Goal: Participate in discussion: Engage in conversation with other users on a specific topic

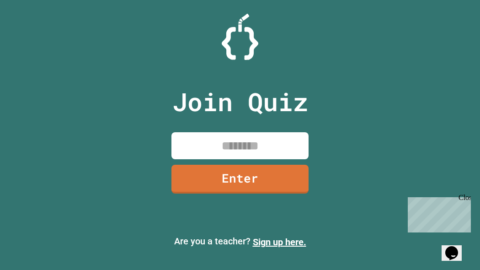
click at [295, 156] on input at bounding box center [240, 145] width 137 height 27
click at [275, 146] on input at bounding box center [240, 145] width 137 height 27
type input "*"
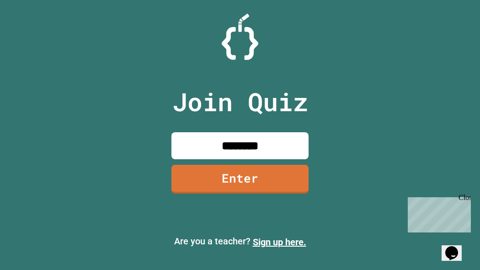
type input "********"
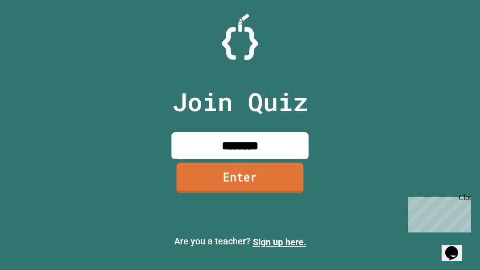
click at [272, 189] on link "Enter" at bounding box center [240, 178] width 127 height 30
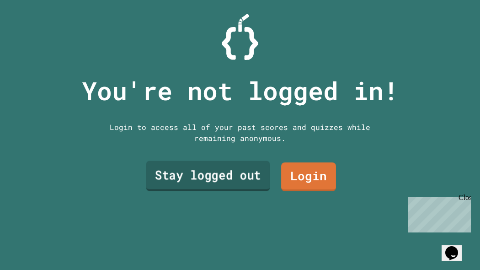
click at [249, 175] on link "Stay logged out" at bounding box center [208, 176] width 124 height 30
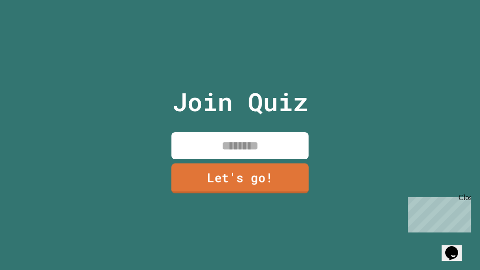
click at [231, 146] on input at bounding box center [240, 145] width 137 height 27
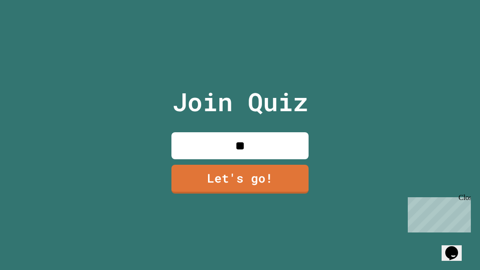
type input "*"
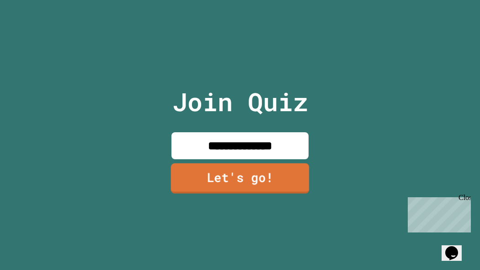
type input "**********"
click at [246, 173] on link "Let's go!" at bounding box center [240, 178] width 135 height 30
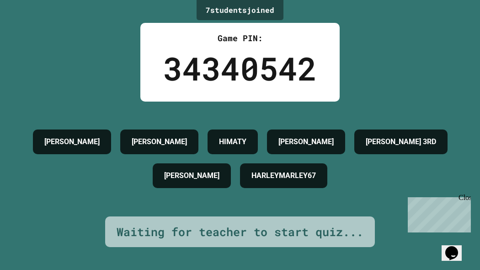
click at [316, 173] on h4 "HARLEYMARLEY67" at bounding box center [284, 175] width 65 height 11
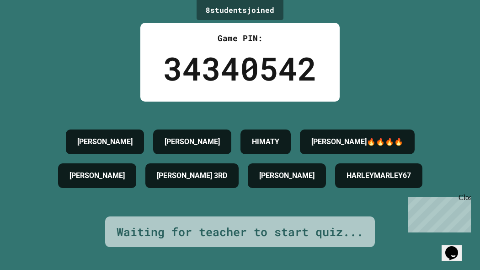
click at [0, 168] on div "8 student s joined Game PIN: 34340542 [PERSON_NAME] HIMATY [PERSON_NAME]🔥🔥🔥🔥 [P…" at bounding box center [240, 135] width 480 height 270
click at [169, 79] on div "34340542" at bounding box center [240, 68] width 154 height 48
click at [150, 62] on div "Game PIN: 34340542" at bounding box center [240, 62] width 200 height 79
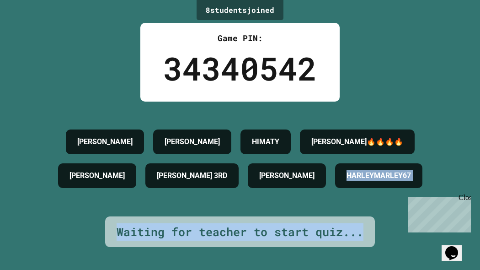
drag, startPoint x: 153, startPoint y: 212, endPoint x: 368, endPoint y: 233, distance: 215.6
click at [368, 233] on div "8 student s joined Game PIN: 34340542 [PERSON_NAME] HIMATY [PERSON_NAME]🔥🔥🔥🔥 [P…" at bounding box center [240, 135] width 480 height 270
click at [368, 233] on div "Waiting for teacher to start quiz..." at bounding box center [240, 231] width 270 height 31
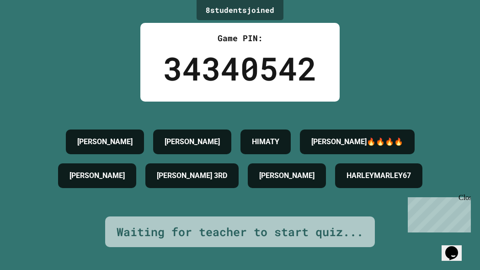
drag, startPoint x: 361, startPoint y: 221, endPoint x: 355, endPoint y: 221, distance: 6.9
click at [355, 193] on div "[PERSON_NAME] HIMATY [PERSON_NAME]🔥🔥🔥🔥 [PERSON_NAME] [PERSON_NAME] 3RD [PERSON_…" at bounding box center [240, 159] width 435 height 68
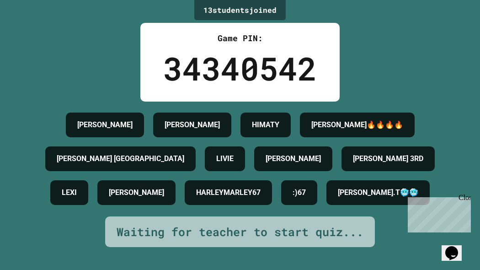
click at [266, 156] on h4 "[PERSON_NAME]" at bounding box center [293, 158] width 55 height 11
click at [466, 198] on div "Close" at bounding box center [464, 199] width 11 height 11
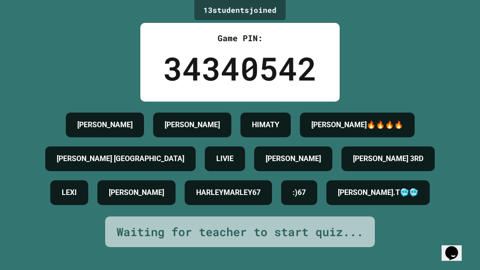
click at [466, 198] on div "13 student s joined Game PIN: 34340542 [PERSON_NAME] HIMATY [PERSON_NAME]🔥🔥🔥🔥 […" at bounding box center [240, 135] width 480 height 270
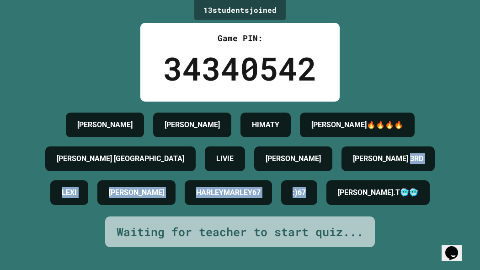
drag, startPoint x: 465, startPoint y: 198, endPoint x: 401, endPoint y: 221, distance: 68.3
click at [401, 221] on div "13 student s joined Game PIN: 34340542 [PERSON_NAME] HIMATY [PERSON_NAME]🔥🔥🔥🔥 […" at bounding box center [240, 135] width 480 height 270
click at [318, 205] on div ":)67" at bounding box center [299, 192] width 36 height 25
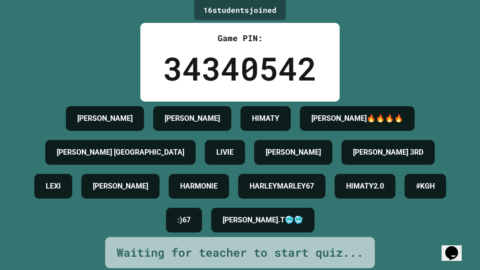
click at [96, 120] on h4 "[PERSON_NAME]" at bounding box center [104, 118] width 55 height 11
click at [126, 70] on div "16 student s joined Game PIN: 34340542 [PERSON_NAME] HIMATY [PERSON_NAME]🔥🔥🔥🔥 […" at bounding box center [240, 135] width 480 height 270
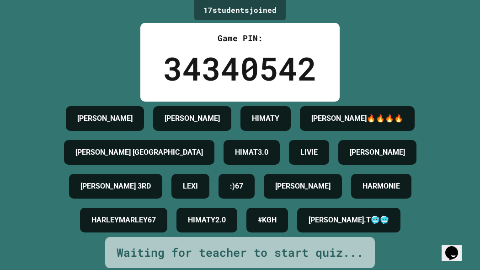
click at [11, 214] on div "17 student s joined Game PIN: 34340542 [PERSON_NAME] HIMATY [PERSON_NAME]🔥🔥🔥🔥 […" at bounding box center [240, 135] width 480 height 270
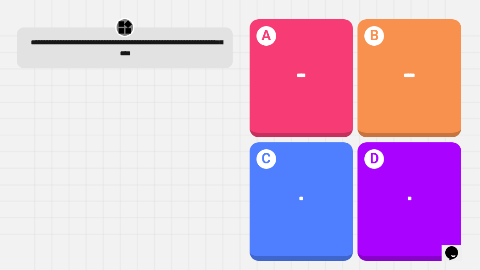
click at [139, 86] on div at bounding box center [125, 170] width 216 height 185
click at [142, 85] on div at bounding box center [125, 170] width 216 height 185
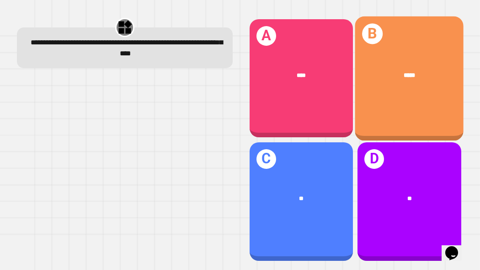
click at [413, 106] on div "B *****" at bounding box center [410, 78] width 109 height 124
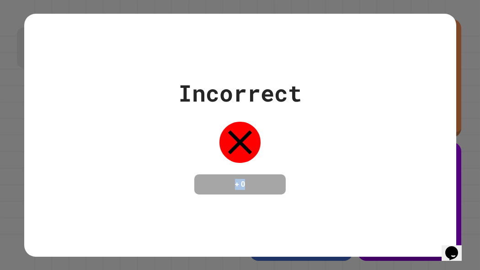
drag, startPoint x: 183, startPoint y: 150, endPoint x: 386, endPoint y: 218, distance: 214.3
click at [386, 218] on div "Incorrect + 0" at bounding box center [240, 135] width 432 height 243
drag, startPoint x: 350, startPoint y: 73, endPoint x: 265, endPoint y: 156, distance: 118.4
click at [265, 156] on div "Incorrect + 0" at bounding box center [240, 135] width 432 height 119
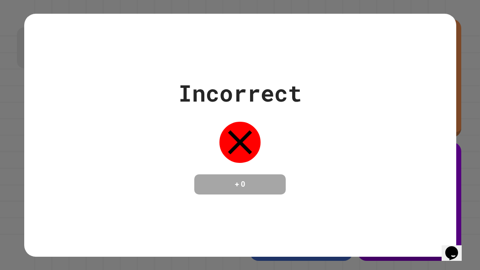
click at [265, 157] on div "Incorrect + 0" at bounding box center [240, 135] width 124 height 119
drag, startPoint x: 245, startPoint y: 141, endPoint x: 248, endPoint y: 156, distance: 15.3
click at [248, 156] on div at bounding box center [240, 142] width 46 height 46
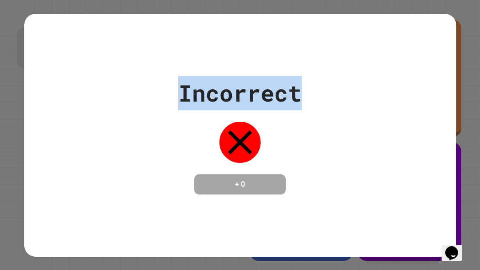
drag, startPoint x: 156, startPoint y: 67, endPoint x: 356, endPoint y: 116, distance: 206.0
click at [356, 116] on div "Incorrect + 0" at bounding box center [240, 135] width 432 height 243
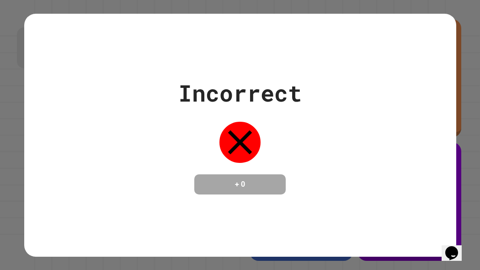
drag, startPoint x: 228, startPoint y: 92, endPoint x: 226, endPoint y: 210, distance: 118.1
click at [226, 210] on div "Incorrect + 0" at bounding box center [240, 135] width 432 height 243
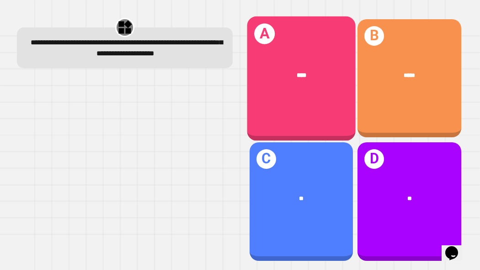
click at [309, 125] on div "A ****" at bounding box center [301, 78] width 109 height 124
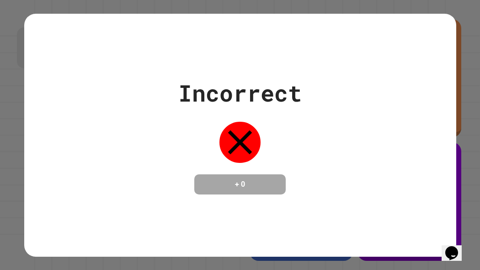
click at [203, 134] on div "Incorrect + 0" at bounding box center [240, 135] width 124 height 119
drag, startPoint x: 203, startPoint y: 134, endPoint x: 290, endPoint y: 164, distance: 91.5
click at [290, 164] on div "Incorrect + 0" at bounding box center [240, 135] width 124 height 119
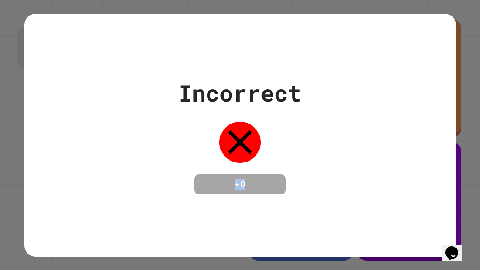
click at [290, 164] on div "Incorrect + 0" at bounding box center [240, 135] width 124 height 119
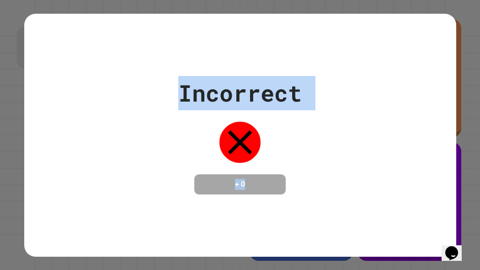
drag, startPoint x: 138, startPoint y: 65, endPoint x: 480, endPoint y: 268, distance: 398.0
click at [480, 268] on div "Incorrect + 0" at bounding box center [240, 135] width 480 height 270
click at [241, 140] on icon at bounding box center [240, 142] width 24 height 24
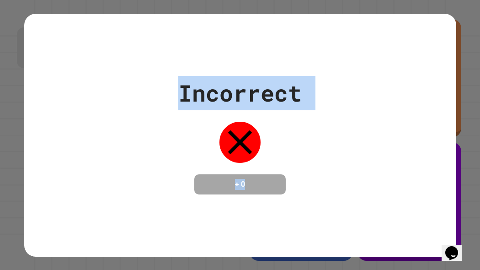
click at [240, 140] on icon at bounding box center [240, 142] width 41 height 41
click at [429, 230] on div "Incorrect + 0" at bounding box center [240, 135] width 432 height 243
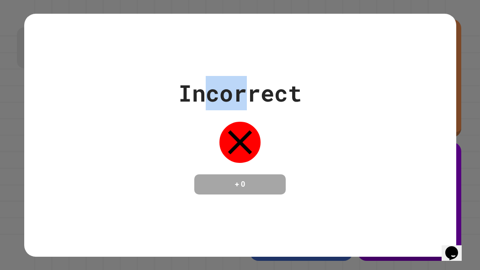
drag, startPoint x: 208, startPoint y: 86, endPoint x: 245, endPoint y: 103, distance: 40.6
click at [245, 103] on div "Incorrect" at bounding box center [240, 93] width 124 height 34
click at [240, 99] on div "Incorrect" at bounding box center [240, 93] width 124 height 34
click at [223, 64] on div "Incorrect + 0" at bounding box center [240, 135] width 432 height 243
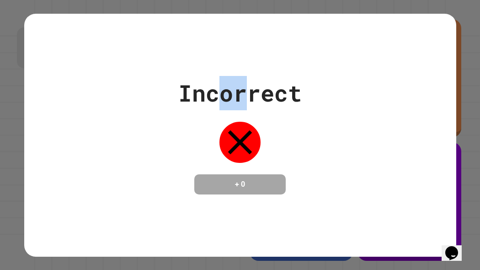
drag, startPoint x: 223, startPoint y: 64, endPoint x: 247, endPoint y: 92, distance: 36.4
click at [247, 92] on div "Incorrect + 0" at bounding box center [240, 135] width 432 height 243
click at [247, 92] on div "Incorrect" at bounding box center [240, 93] width 124 height 34
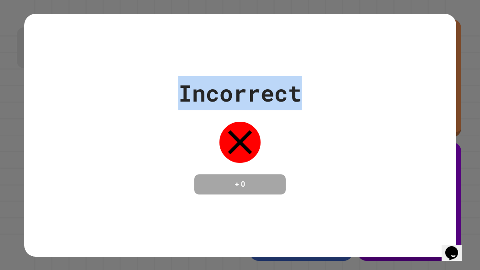
drag, startPoint x: 180, startPoint y: 88, endPoint x: 318, endPoint y: 129, distance: 143.5
click at [318, 129] on div "Incorrect + 0" at bounding box center [240, 135] width 432 height 119
drag, startPoint x: 140, startPoint y: 54, endPoint x: 411, endPoint y: 223, distance: 319.8
click at [411, 223] on div "Incorrect + 0" at bounding box center [240, 135] width 432 height 243
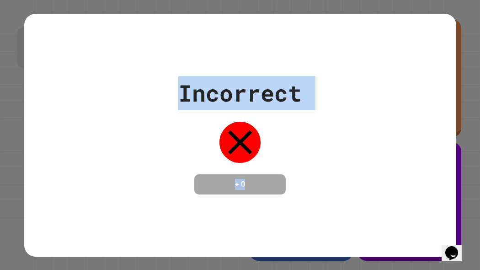
click at [411, 223] on div "Incorrect + 0" at bounding box center [240, 135] width 432 height 243
drag, startPoint x: 190, startPoint y: 112, endPoint x: 280, endPoint y: 169, distance: 107.4
click at [280, 169] on div "Incorrect + 0" at bounding box center [240, 135] width 124 height 119
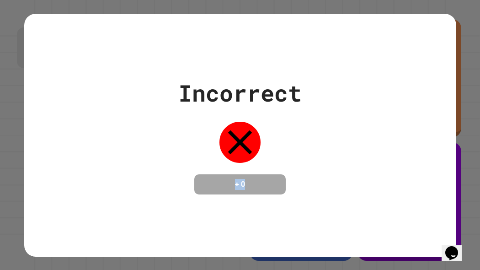
drag, startPoint x: 211, startPoint y: 158, endPoint x: 250, endPoint y: 192, distance: 51.9
click at [250, 192] on div "Incorrect + 0" at bounding box center [240, 135] width 124 height 119
click at [251, 123] on icon at bounding box center [240, 142] width 41 height 41
click at [274, 139] on div "Incorrect + 0" at bounding box center [240, 135] width 124 height 119
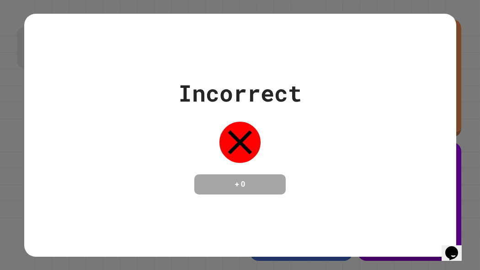
click at [274, 139] on div "Incorrect + 0" at bounding box center [240, 135] width 124 height 119
drag, startPoint x: 274, startPoint y: 139, endPoint x: 280, endPoint y: 149, distance: 11.9
click at [280, 149] on div "Incorrect + 0" at bounding box center [240, 135] width 124 height 119
click at [247, 135] on icon at bounding box center [240, 142] width 41 height 41
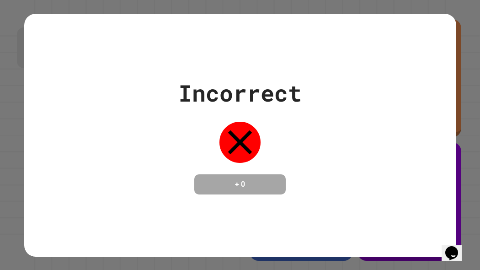
click at [0, 179] on div "Incorrect + 0" at bounding box center [240, 135] width 480 height 270
click at [420, 214] on div "Incorrect + 0" at bounding box center [240, 135] width 432 height 243
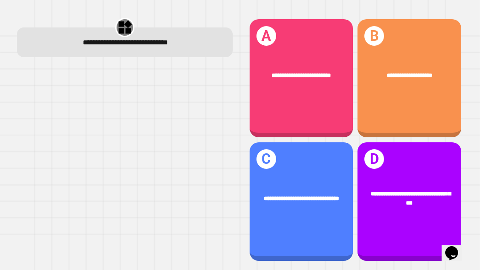
click at [0, 110] on div "**********" at bounding box center [240, 135] width 480 height 270
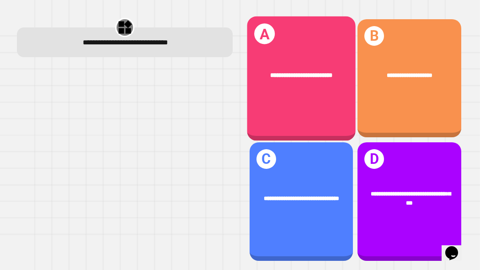
click at [330, 67] on div "**********" at bounding box center [301, 76] width 109 height 34
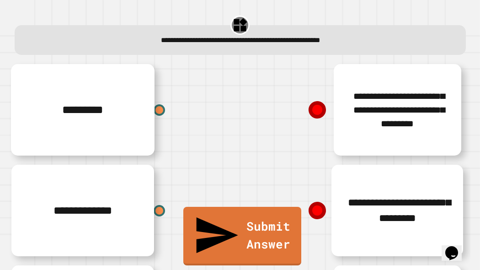
click at [285, 103] on div "**********" at bounding box center [355, 109] width 231 height 101
click at [199, 74] on div "*********" at bounding box center [125, 109] width 231 height 101
click at [201, 75] on div "*********" at bounding box center [125, 109] width 231 height 101
drag, startPoint x: 319, startPoint y: 111, endPoint x: 319, endPoint y: 128, distance: 16.9
click at [319, 128] on div "**********" at bounding box center [355, 109] width 231 height 101
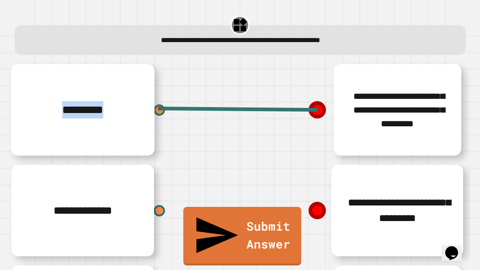
drag, startPoint x: 317, startPoint y: 110, endPoint x: 167, endPoint y: 115, distance: 150.2
click at [167, 115] on div "**********" at bounding box center [240, 260] width 461 height 403
click at [159, 109] on div at bounding box center [160, 110] width 14 height 14
drag, startPoint x: 159, startPoint y: 109, endPoint x: 236, endPoint y: 159, distance: 92.0
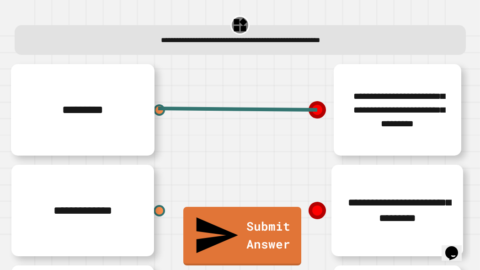
click at [236, 159] on div "*********" at bounding box center [125, 109] width 231 height 101
click at [116, 107] on div "*********" at bounding box center [125, 109] width 231 height 101
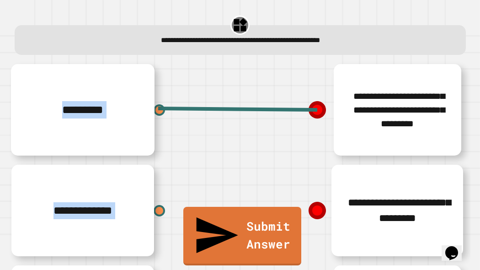
drag, startPoint x: 312, startPoint y: 111, endPoint x: 288, endPoint y: 122, distance: 26.2
click at [288, 122] on div "**********" at bounding box center [240, 260] width 461 height 403
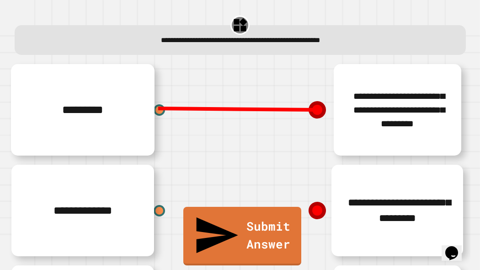
click at [313, 110] on line at bounding box center [237, 108] width 159 height 1
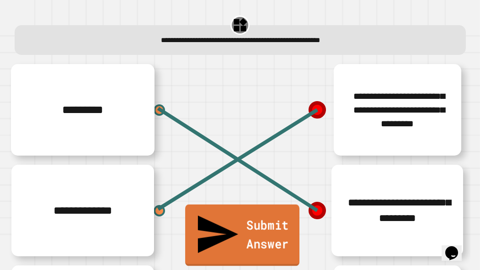
click at [262, 260] on link "Submit Answer" at bounding box center [242, 235] width 114 height 61
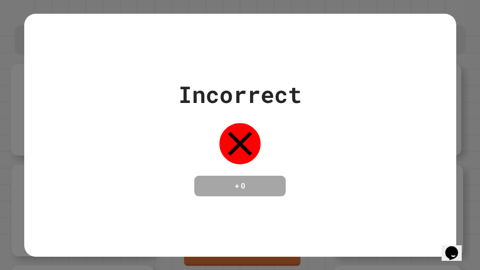
drag, startPoint x: 151, startPoint y: 86, endPoint x: 150, endPoint y: 111, distance: 24.7
click at [150, 111] on div "Incorrect + 0" at bounding box center [240, 135] width 432 height 123
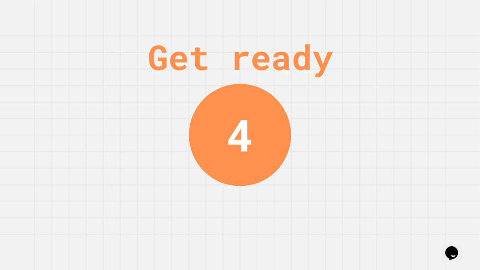
click at [308, 118] on div "Get ready 4" at bounding box center [240, 135] width 480 height 270
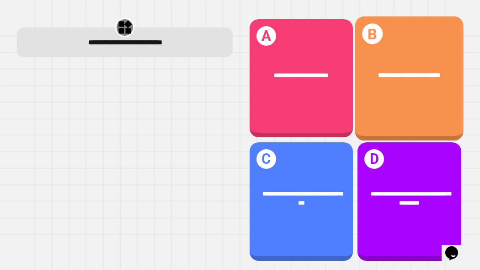
click at [402, 123] on div "**********" at bounding box center [410, 78] width 109 height 124
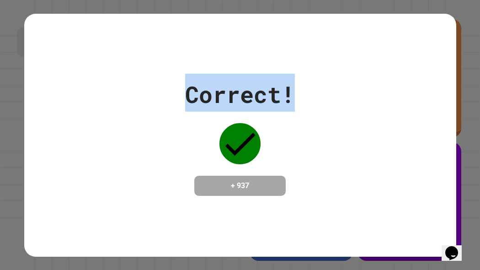
drag, startPoint x: 402, startPoint y: 123, endPoint x: 112, endPoint y: 65, distance: 296.2
click at [112, 65] on div "Correct! + 937" at bounding box center [240, 135] width 432 height 243
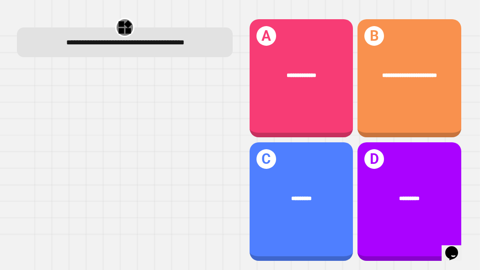
click at [187, 214] on div at bounding box center [125, 165] width 216 height 196
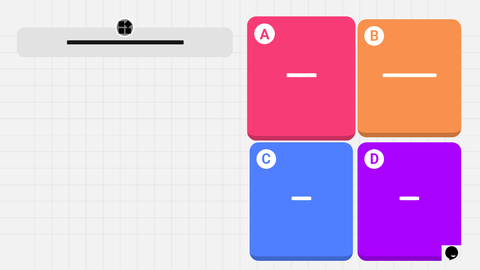
click at [254, 105] on div "**********" at bounding box center [301, 78] width 109 height 124
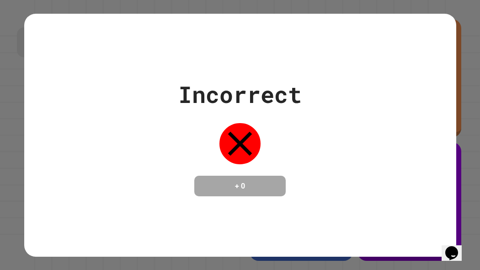
click at [240, 141] on icon at bounding box center [240, 143] width 41 height 41
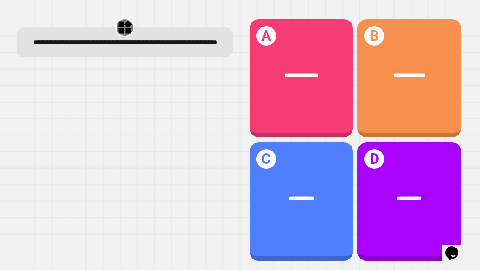
click at [176, 114] on div at bounding box center [125, 165] width 216 height 196
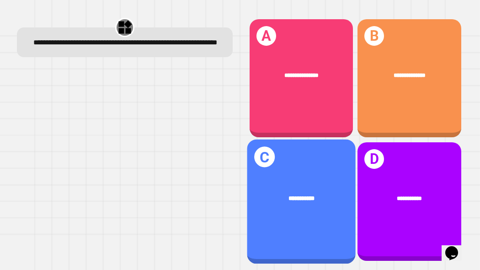
click at [306, 177] on div "**********" at bounding box center [301, 201] width 109 height 124
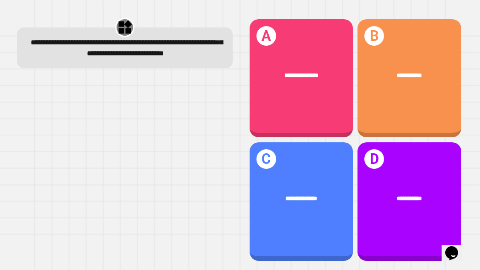
click at [187, 116] on div at bounding box center [125, 170] width 216 height 185
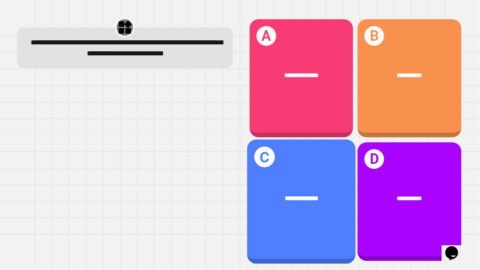
click at [329, 203] on div "**********" at bounding box center [301, 199] width 84 height 10
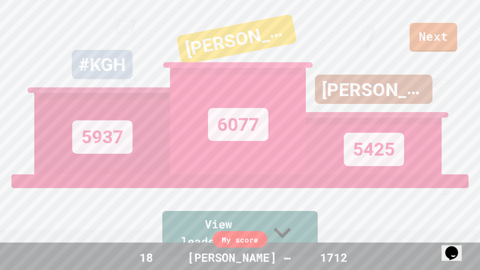
click at [427, 45] on div "[PERSON_NAME] 5425" at bounding box center [374, 87] width 136 height 174
click at [430, 42] on div "[PERSON_NAME] 5425" at bounding box center [374, 87] width 136 height 174
click at [441, 27] on div "[PERSON_NAME] 5425" at bounding box center [374, 87] width 136 height 174
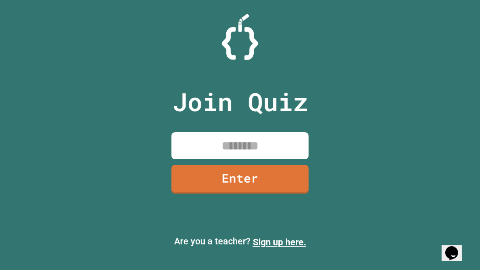
click at [247, 148] on input at bounding box center [240, 145] width 137 height 27
type input "********"
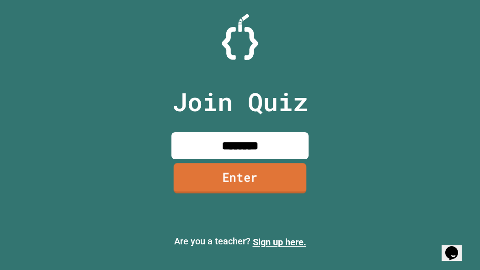
click at [257, 184] on link "Enter" at bounding box center [240, 178] width 133 height 30
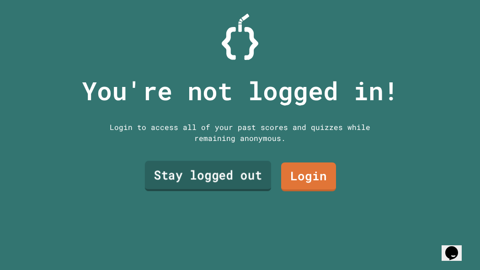
click at [257, 184] on link "Stay logged out" at bounding box center [208, 176] width 126 height 30
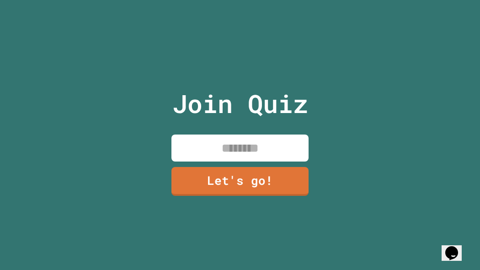
click at [214, 147] on input at bounding box center [240, 148] width 137 height 27
type input "*"
type input "**********"
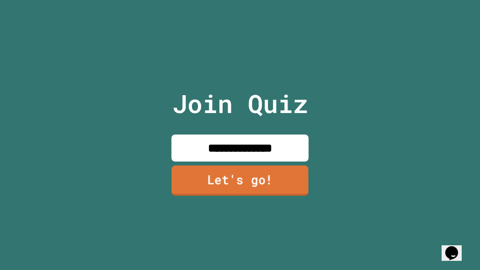
click at [232, 171] on link "Let's go!" at bounding box center [240, 181] width 137 height 30
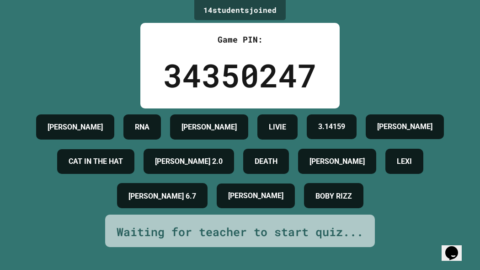
scroll to position [36, 0]
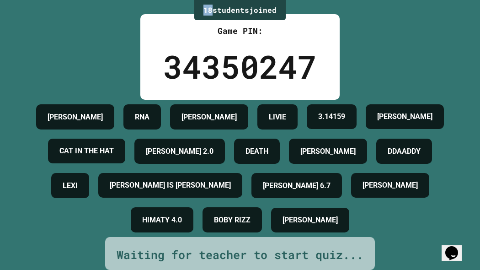
drag, startPoint x: 200, startPoint y: 9, endPoint x: 210, endPoint y: 13, distance: 11.6
click at [210, 13] on div "18 student s joined" at bounding box center [240, 10] width 92 height 20
click at [232, 45] on font "34350247" at bounding box center [240, 66] width 154 height 42
click at [298, 104] on div "LIVIE" at bounding box center [278, 116] width 40 height 25
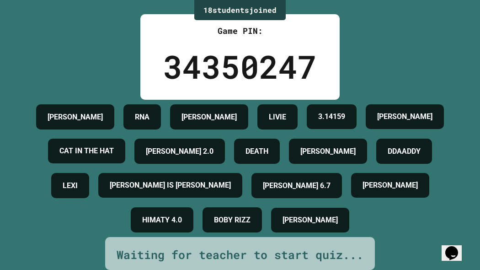
click at [298, 104] on div "LIVIE" at bounding box center [278, 116] width 40 height 25
click at [178, 100] on div "[PERSON_NAME] RNA [PERSON_NAME] 3.14159 [PERSON_NAME] CAT IN THE HAT [PERSON_NA…" at bounding box center [240, 169] width 435 height 138
drag, startPoint x: 180, startPoint y: 91, endPoint x: 405, endPoint y: 259, distance: 281.1
click at [405, 259] on div "18 student s joined Game PIN: 34350247 [PERSON_NAME] RNA [PERSON_NAME] 3.14159 …" at bounding box center [240, 135] width 480 height 270
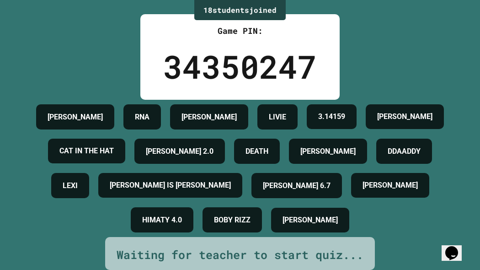
click at [405, 259] on div "18 student s joined Game PIN: 34350247 [PERSON_NAME] RNA [PERSON_NAME] 3.14159 …" at bounding box center [240, 135] width 480 height 270
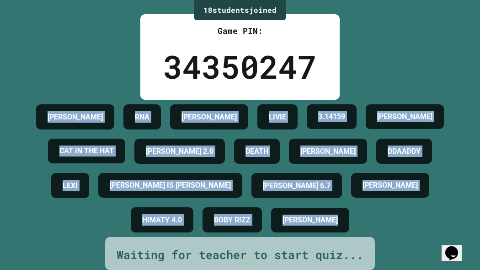
scroll to position [0, 0]
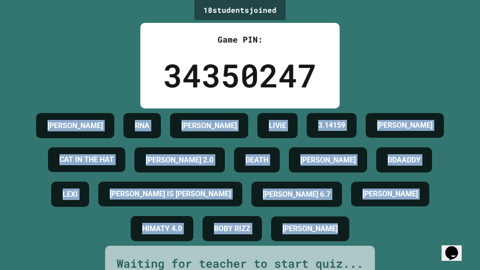
drag, startPoint x: 405, startPoint y: 259, endPoint x: 0, endPoint y: 0, distance: 481.1
click at [0, 0] on div "18 student s joined Game PIN: 34350247 [PERSON_NAME] RNA [PERSON_NAME] 3.14159 …" at bounding box center [240, 135] width 480 height 270
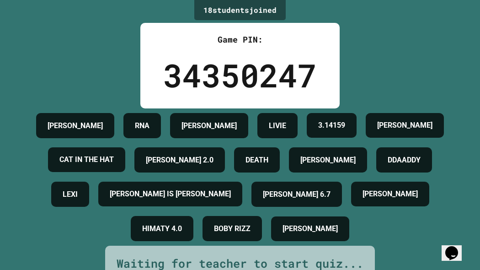
click at [119, 24] on div "18 student s joined Game PIN: 34350247 [PERSON_NAME] RNA [PERSON_NAME] 3.14159 …" at bounding box center [240, 135] width 480 height 270
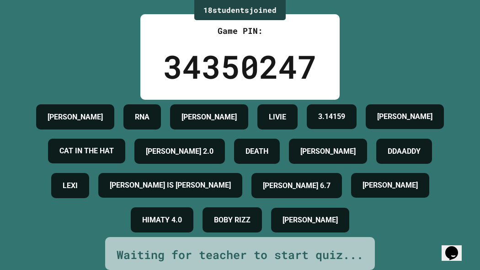
scroll to position [93, 0]
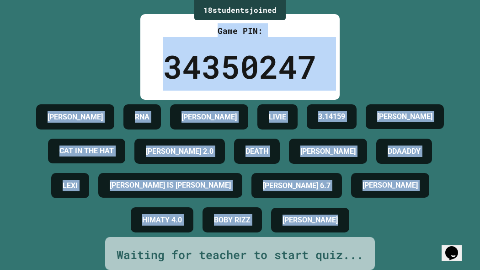
drag, startPoint x: 120, startPoint y: 25, endPoint x: 480, endPoint y: 270, distance: 435.1
click at [480, 270] on div "18 student s joined Game PIN: 34350247 [PERSON_NAME] RNA [PERSON_NAME] 3.14159 …" at bounding box center [240, 135] width 480 height 270
click at [426, 224] on div "[PERSON_NAME] RNA [PERSON_NAME] 3.14159 [PERSON_NAME] CAT IN THE HAT [PERSON_NA…" at bounding box center [240, 169] width 435 height 138
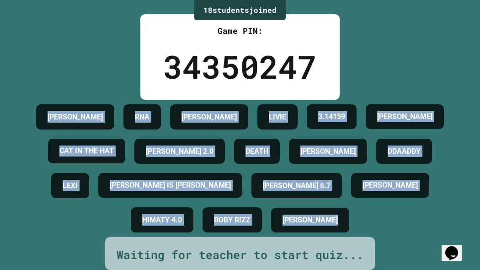
scroll to position [0, 0]
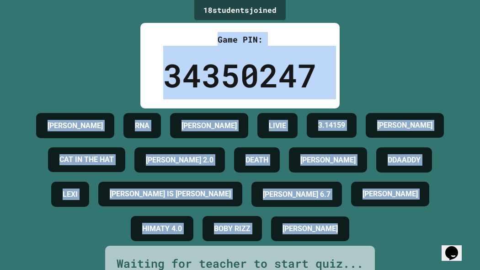
drag, startPoint x: 426, startPoint y: 224, endPoint x: 126, endPoint y: 33, distance: 355.3
click at [126, 33] on div "18 student s joined Game PIN: 34350247 [PERSON_NAME] RNA [PERSON_NAME] 3.14159 …" at bounding box center [240, 135] width 480 height 270
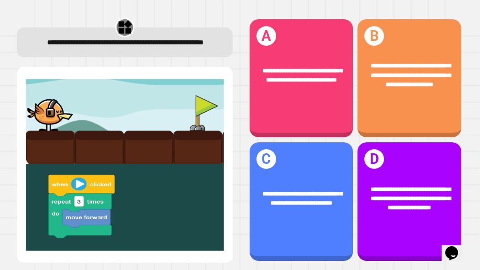
click at [148, 117] on img at bounding box center [125, 164] width 198 height 173
click at [127, 138] on img at bounding box center [125, 164] width 198 height 173
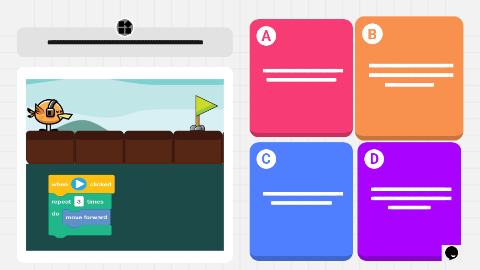
click at [405, 70] on span "**********" at bounding box center [411, 75] width 84 height 26
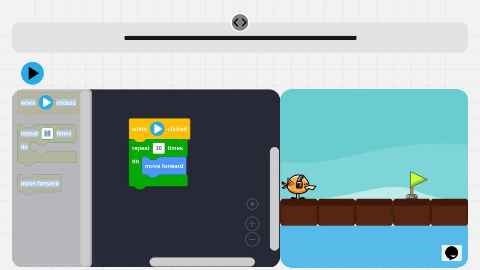
drag, startPoint x: 405, startPoint y: 70, endPoint x: 418, endPoint y: 159, distance: 90.1
click at [418, 159] on div "move forward repeat 10 times do when clicked when clicked repeat 10 times do mo…" at bounding box center [240, 162] width 457 height 210
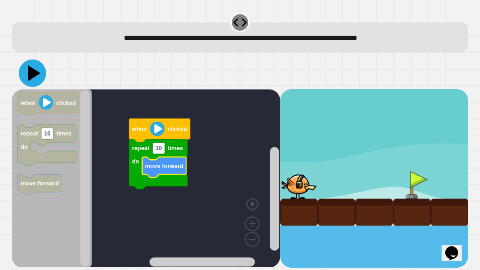
click at [22, 75] on icon at bounding box center [32, 72] width 27 height 27
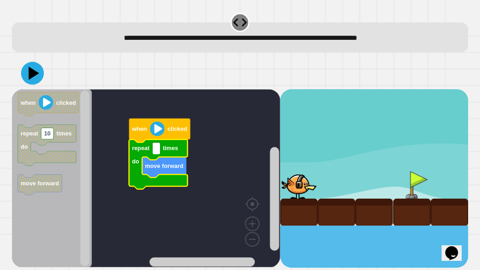
type input "*"
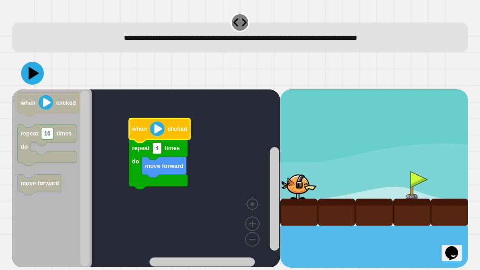
click at [156, 131] on image "Blockly Workspace" at bounding box center [157, 128] width 15 height 15
click at [156, 132] on image "Blockly Workspace" at bounding box center [157, 128] width 15 height 15
click at [21, 71] on button at bounding box center [32, 72] width 27 height 27
click at [160, 148] on rect "Blockly Workspace" at bounding box center [157, 147] width 9 height 11
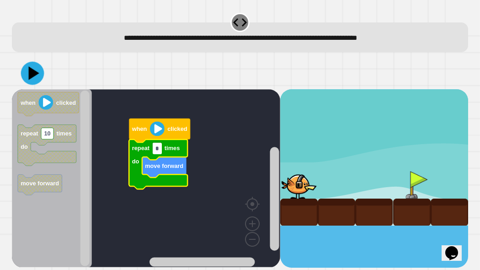
type input "*"
click at [36, 69] on icon at bounding box center [32, 72] width 27 height 27
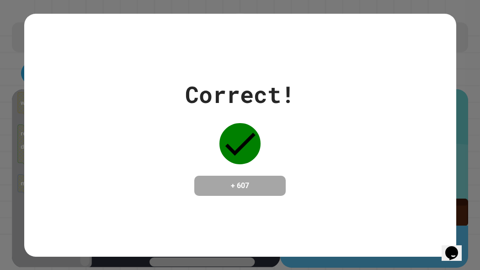
click at [36, 65] on div "Correct! + 607" at bounding box center [240, 135] width 432 height 243
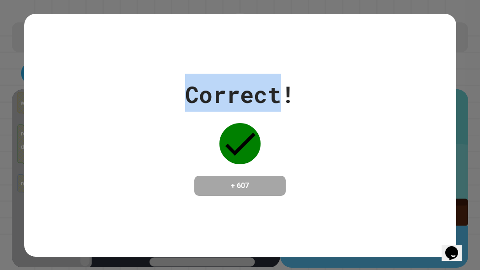
drag, startPoint x: 36, startPoint y: 65, endPoint x: 222, endPoint y: 93, distance: 188.9
click at [222, 93] on div "Correct! + 607" at bounding box center [240, 135] width 432 height 243
click at [222, 93] on font "Correct!" at bounding box center [240, 94] width 110 height 30
drag, startPoint x: 338, startPoint y: 113, endPoint x: 127, endPoint y: 99, distance: 210.9
click at [127, 99] on div "Correct! + 607" at bounding box center [240, 135] width 432 height 122
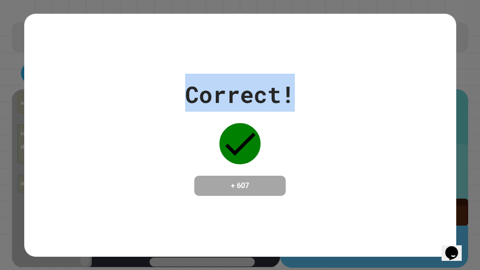
click at [127, 99] on div "Correct! + 607" at bounding box center [240, 135] width 432 height 122
drag, startPoint x: 430, startPoint y: 227, endPoint x: 0, endPoint y: 45, distance: 466.5
click at [0, 45] on div "Correct! + 607" at bounding box center [240, 135] width 480 height 270
click at [2, 48] on div "Correct! + 607" at bounding box center [240, 135] width 480 height 270
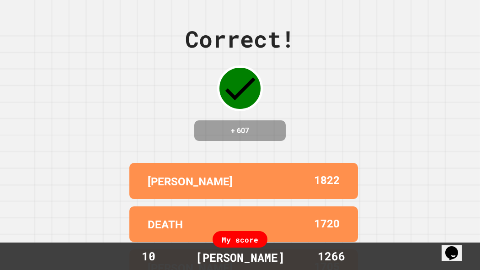
click at [43, 75] on div "Correct! + 607 [PERSON_NAME] 1822 DEATH 1720 [PERSON_NAME] 1705 LEXI 1703 [PERS…" at bounding box center [240, 135] width 480 height 270
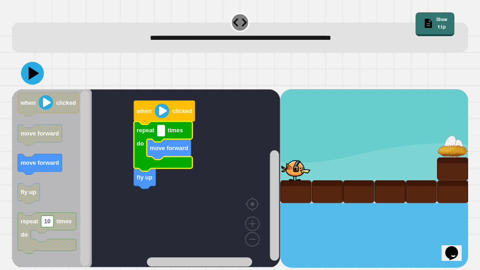
type input "*"
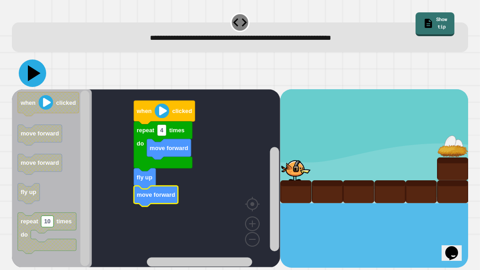
click at [35, 74] on icon at bounding box center [34, 73] width 13 height 16
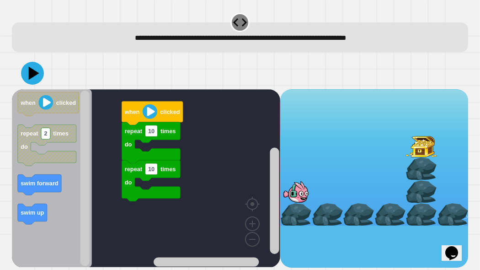
click at [21, 62] on button at bounding box center [32, 73] width 23 height 23
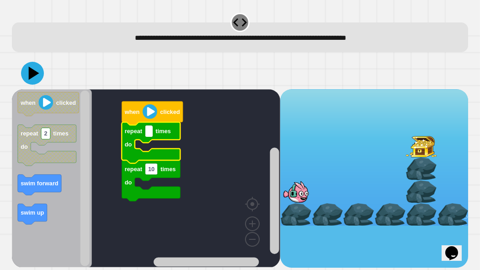
type input "*"
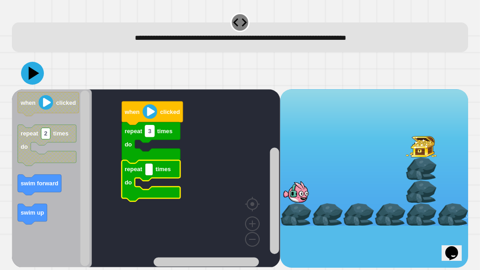
click at [149, 132] on text "3" at bounding box center [149, 130] width 3 height 7
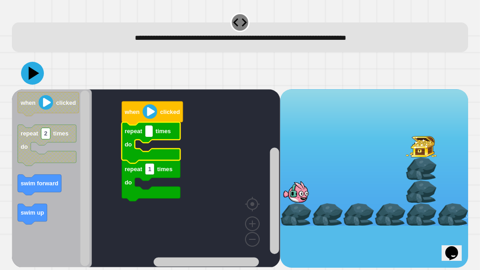
type input "*"
click at [152, 168] on rect "Blockly Workspace" at bounding box center [150, 168] width 9 height 11
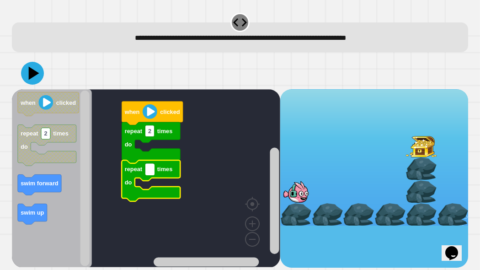
type input "*"
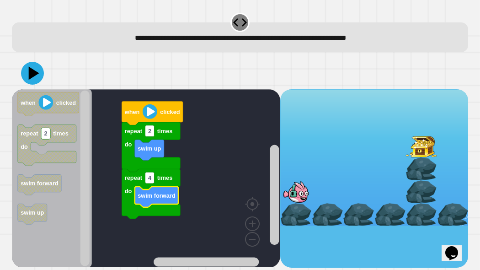
click at [34, 68] on icon at bounding box center [32, 73] width 23 height 23
